Goal: Information Seeking & Learning: Learn about a topic

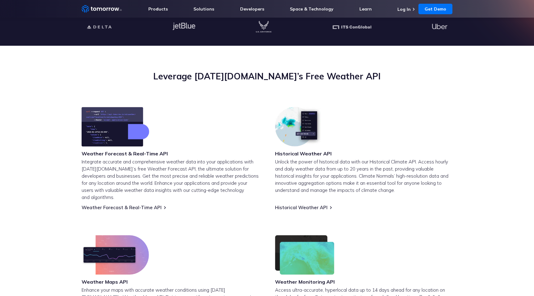
scroll to position [178, 0]
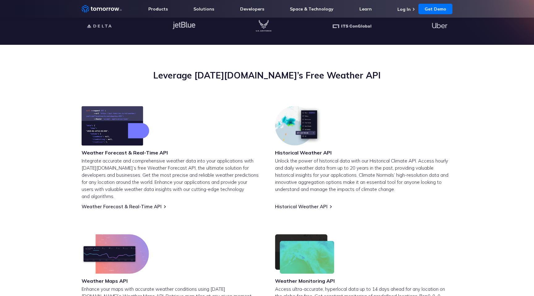
click at [293, 157] on div "Historical Weather API" at bounding box center [303, 131] width 57 height 51
click at [298, 182] on p "Unlock the power of historical data with our Historical Climate API. Access hou…" at bounding box center [363, 175] width 177 height 36
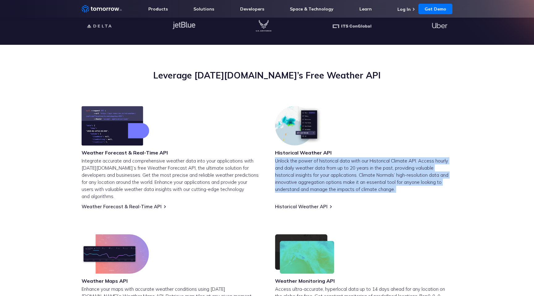
click at [298, 182] on p "Unlock the power of historical data with our Historical Climate API. Access hou…" at bounding box center [363, 175] width 177 height 36
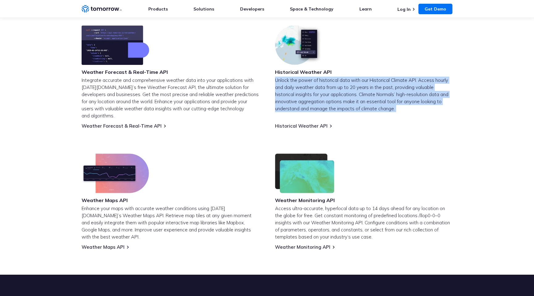
scroll to position [259, 0]
click at [142, 123] on link "Weather Forecast & Real-Time API" at bounding box center [122, 126] width 80 height 6
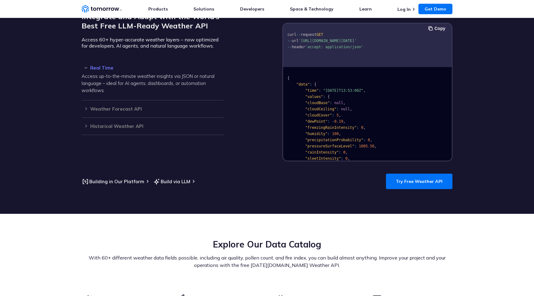
scroll to position [550, 0]
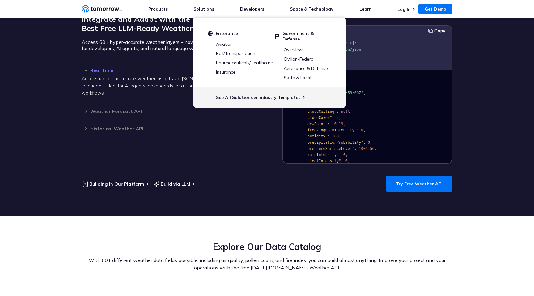
click at [360, 113] on pre "{ "data" : { "time" : "[DATE]T13:53:00Z" , "values" : { "cloudBase" : null , "c…" at bounding box center [367, 181] width 169 height 220
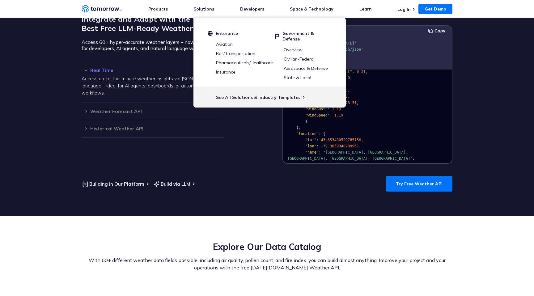
scroll to position [130, 0]
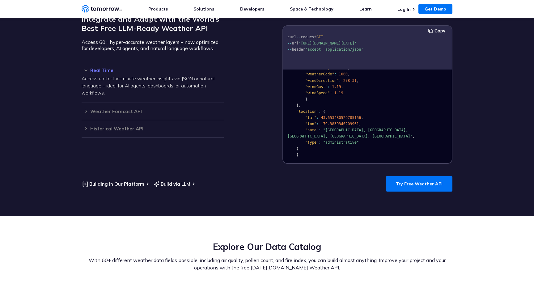
click at [325, 187] on section "Integrate and Adapt with the World’s Best Free LLM-Ready Weather API Access 60+…" at bounding box center [267, 99] width 534 height 233
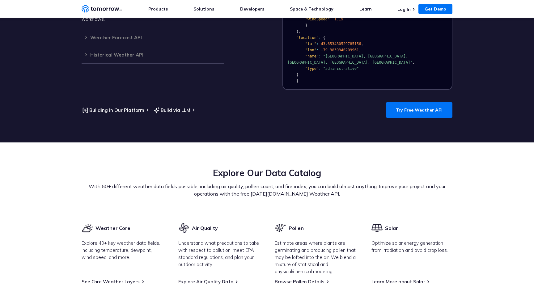
scroll to position [624, 0]
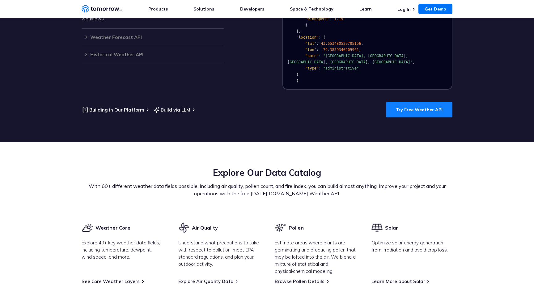
click at [402, 105] on link "Try Free Weather API" at bounding box center [419, 109] width 66 height 15
